Goal: Information Seeking & Learning: Learn about a topic

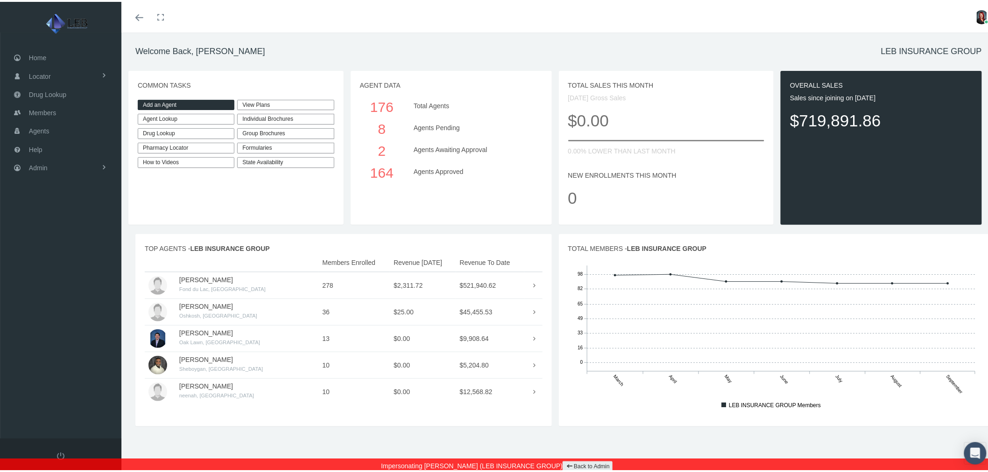
click at [298, 118] on div "Individual Brochures" at bounding box center [285, 117] width 97 height 11
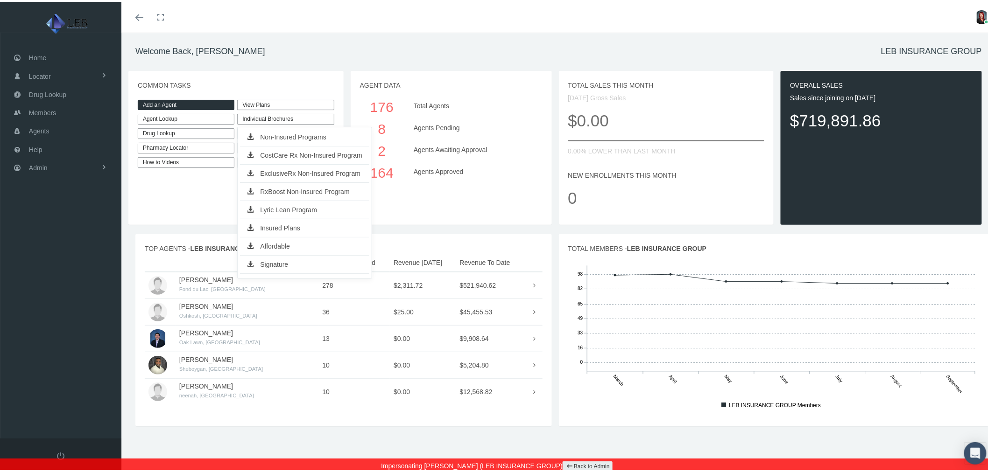
click at [329, 78] on p "COMMON TASKS" at bounding box center [236, 83] width 197 height 10
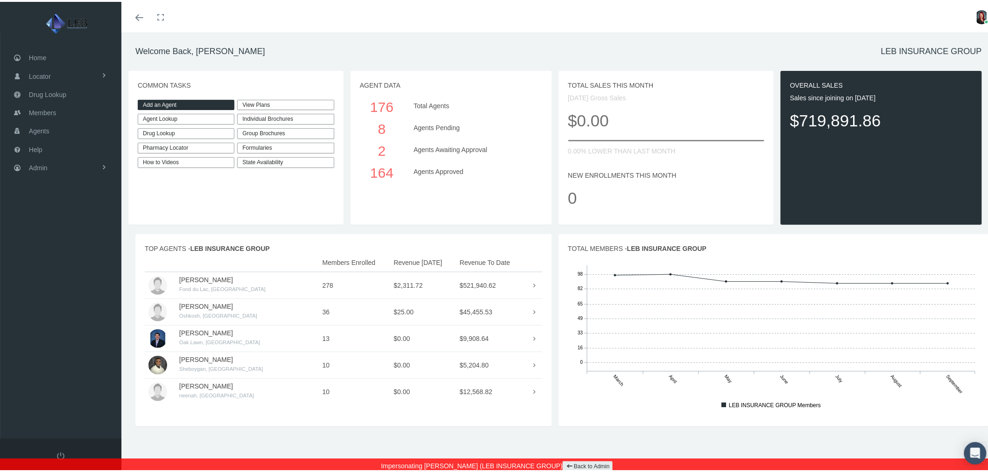
click at [320, 131] on div "Group Brochures" at bounding box center [285, 131] width 97 height 11
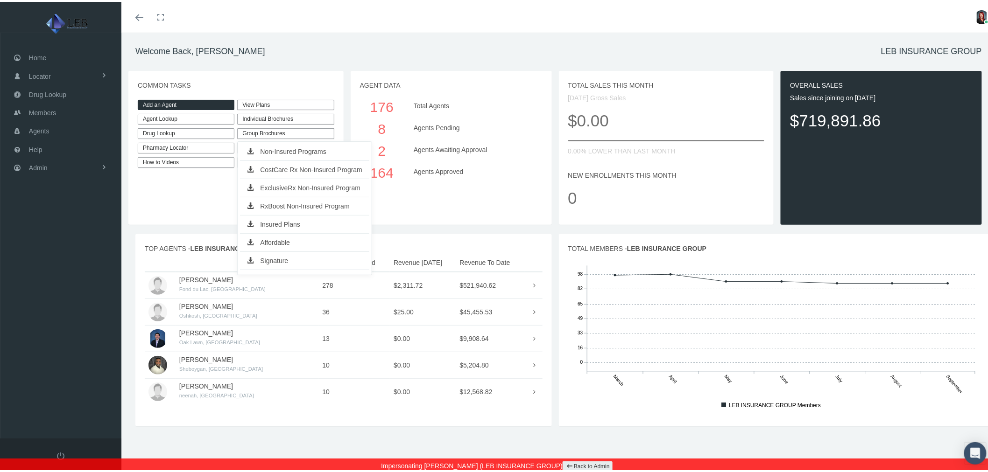
click at [326, 85] on p "COMMON TASKS" at bounding box center [236, 83] width 197 height 10
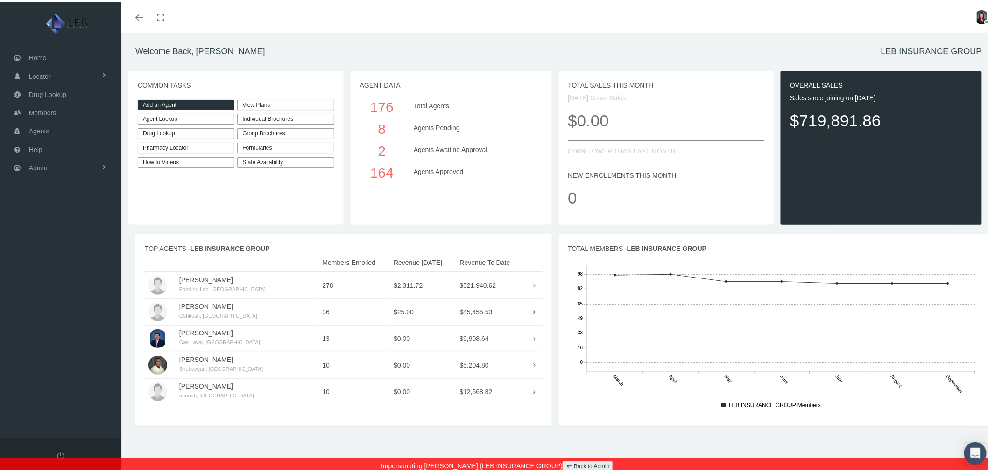
click at [302, 145] on div "Formularies" at bounding box center [285, 146] width 97 height 11
click at [321, 85] on p "COMMON TASKS" at bounding box center [236, 83] width 197 height 10
click at [295, 160] on link "State Availability" at bounding box center [285, 160] width 97 height 11
click at [290, 104] on link "View Plans" at bounding box center [285, 103] width 97 height 11
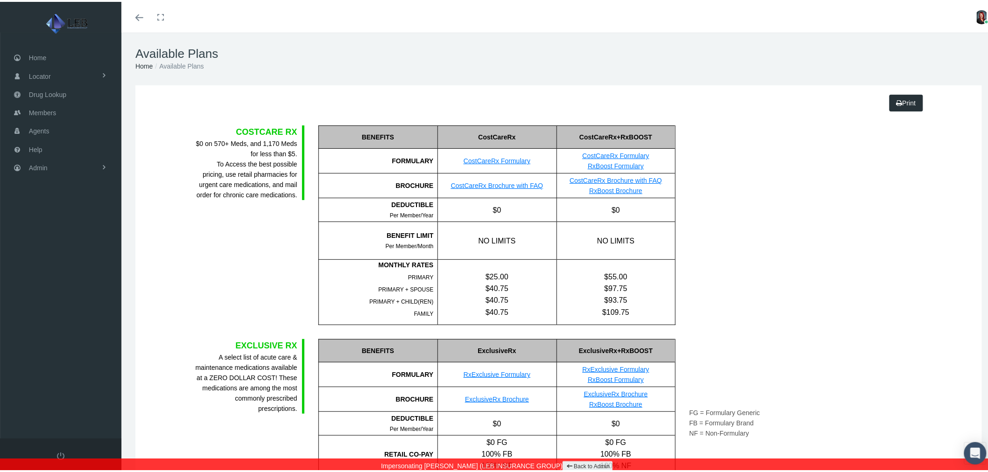
click at [488, 183] on link "CostCareRx Brochure with FAQ" at bounding box center [497, 183] width 92 height 7
click at [58, 56] on link "Home" at bounding box center [60, 56] width 121 height 18
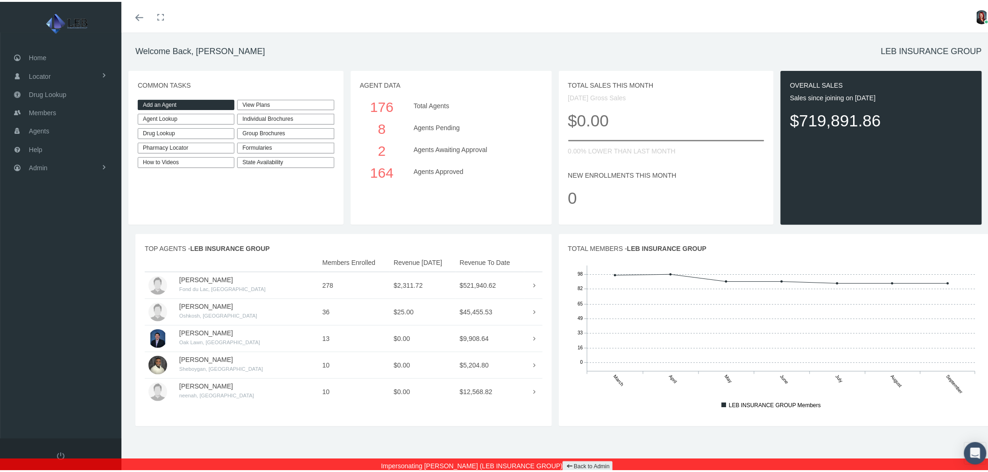
click at [590, 464] on link "Back to Admin" at bounding box center [587, 465] width 50 height 11
